Goal: Task Accomplishment & Management: Manage account settings

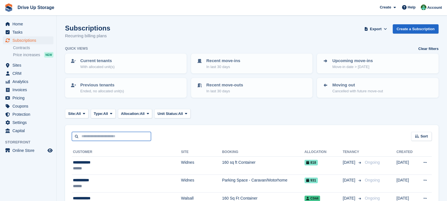
click at [116, 134] on input "text" at bounding box center [111, 136] width 79 height 9
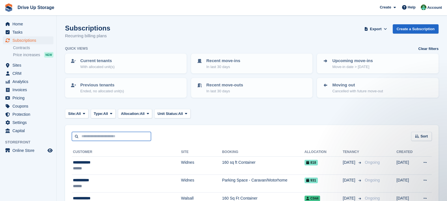
type input "*"
type input "*****"
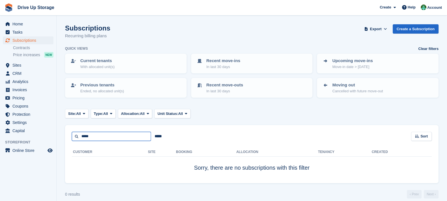
drag, startPoint x: 93, startPoint y: 138, endPoint x: 81, endPoint y: 136, distance: 11.3
click at [81, 136] on input "*****" at bounding box center [111, 136] width 79 height 9
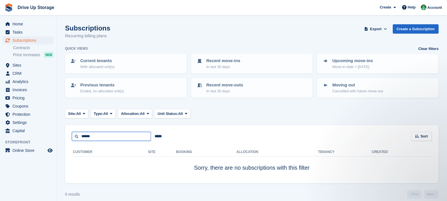
type input "******"
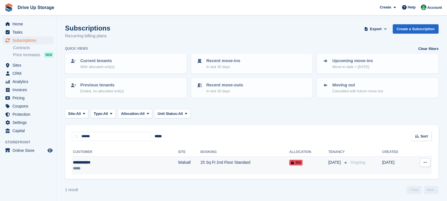
click at [262, 165] on td "25 Sq Ft 2nd Floor Standard" at bounding box center [245, 166] width 89 height 18
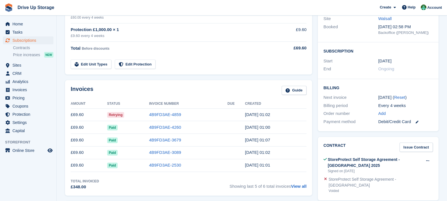
scroll to position [127, 0]
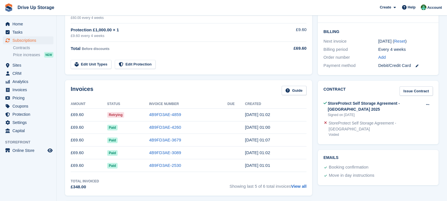
click at [175, 110] on td "4B9FD3AE-4859" at bounding box center [188, 115] width 78 height 13
click at [175, 115] on link "4B9FD3AE-4859" at bounding box center [165, 114] width 32 height 5
click at [176, 113] on link "4B9FD3AE-4859" at bounding box center [165, 114] width 32 height 5
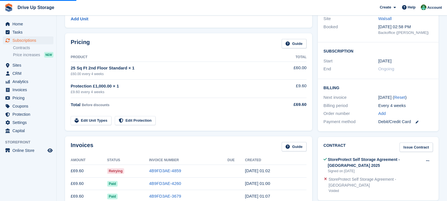
scroll to position [141, 0]
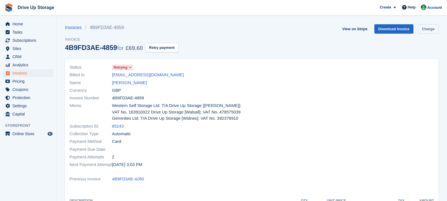
click at [431, 25] on link "Charge" at bounding box center [428, 28] width 21 height 9
click at [433, 31] on link "Charge" at bounding box center [428, 28] width 21 height 9
click at [429, 30] on link "Charge" at bounding box center [428, 28] width 21 height 9
click at [416, 67] on div at bounding box center [345, 116] width 186 height 112
click at [428, 27] on link "Charge" at bounding box center [428, 28] width 21 height 9
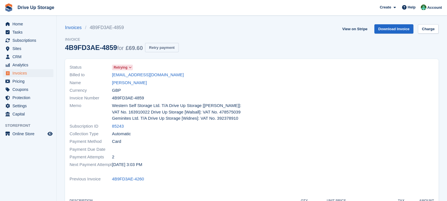
click at [165, 49] on button "Retry payment" at bounding box center [161, 47] width 33 height 9
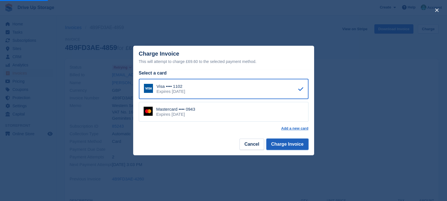
click at [291, 148] on button "Charge Invoice" at bounding box center [287, 144] width 42 height 11
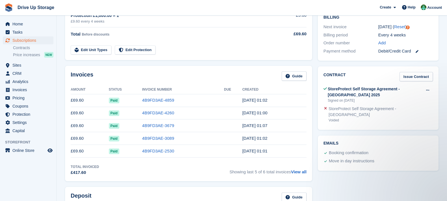
click at [245, 61] on div "Pricing Guide Product Total 25 Sq Ft 2nd Floor Standard × 1 £60.00 every 4 week…" at bounding box center [188, 11] width 253 height 103
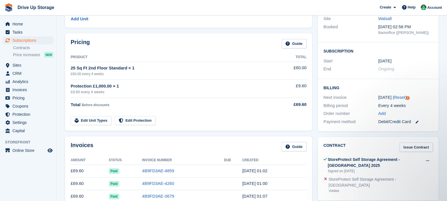
scroll to position [141, 0]
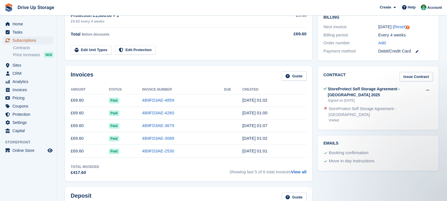
click at [36, 38] on span "Subscriptions" at bounding box center [29, 40] width 34 height 8
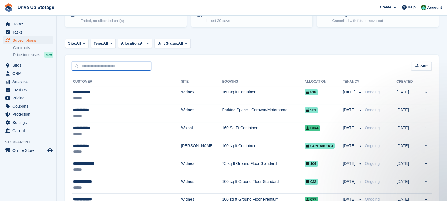
click at [113, 66] on input "text" at bounding box center [111, 66] width 79 height 9
type input "**********"
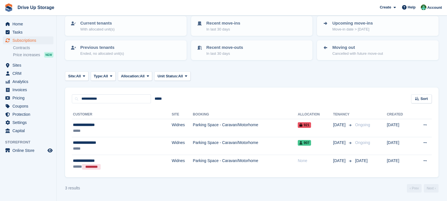
scroll to position [37, 0]
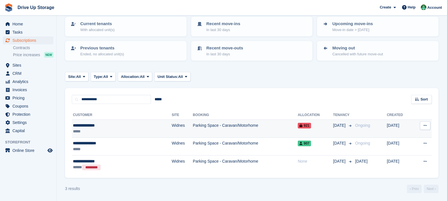
click at [300, 127] on icon at bounding box center [301, 125] width 3 height 3
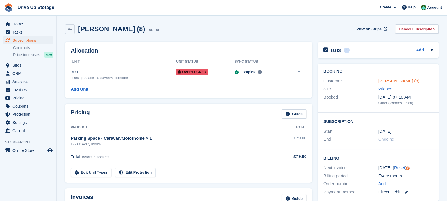
click at [403, 83] on link "[PERSON_NAME] (8)" at bounding box center [399, 81] width 41 height 5
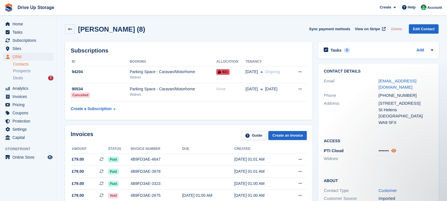
click at [396, 151] on icon at bounding box center [394, 151] width 5 height 4
click at [384, 151] on span "812093" at bounding box center [386, 151] width 14 height 5
copy div "812093"
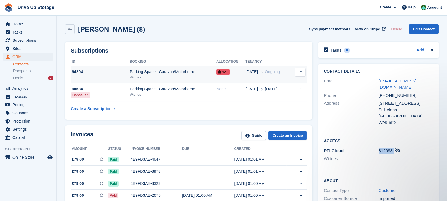
click at [296, 70] on button at bounding box center [300, 72] width 10 height 8
click at [213, 80] on div "Widnes" at bounding box center [173, 77] width 87 height 5
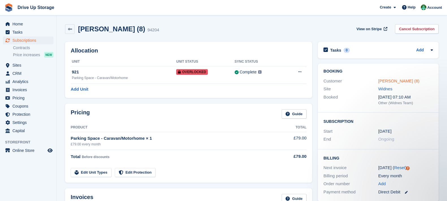
click at [396, 81] on link "[PERSON_NAME] (8)" at bounding box center [399, 81] width 41 height 5
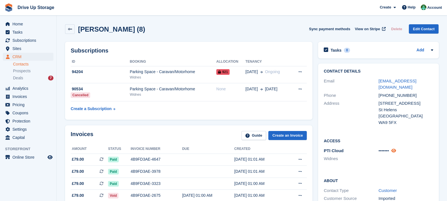
click at [392, 154] on div "•••••••" at bounding box center [406, 151] width 55 height 7
click at [395, 152] on icon at bounding box center [394, 151] width 5 height 4
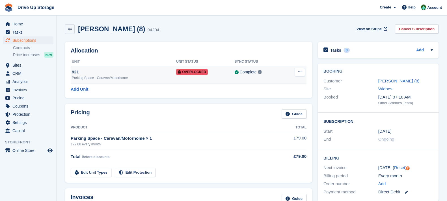
click at [303, 72] on button at bounding box center [300, 72] width 10 height 8
click at [292, 85] on p "Remove Overlock" at bounding box center [277, 82] width 49 height 7
